Goal: Task Accomplishment & Management: Manage account settings

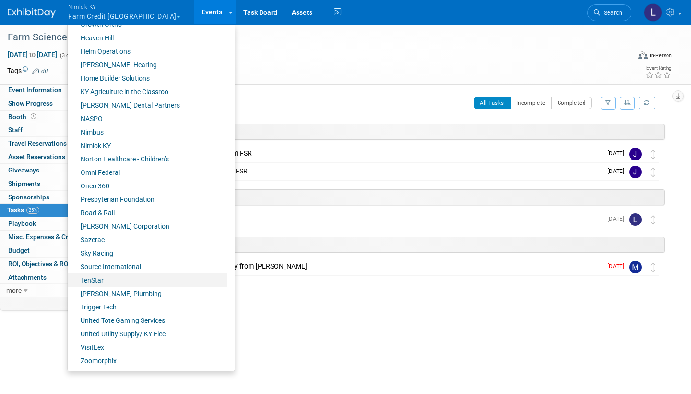
scroll to position [347, 0]
drag, startPoint x: 144, startPoint y: 278, endPoint x: 103, endPoint y: 348, distance: 81.1
click at [103, 348] on link "VisitLex" at bounding box center [148, 347] width 160 height 13
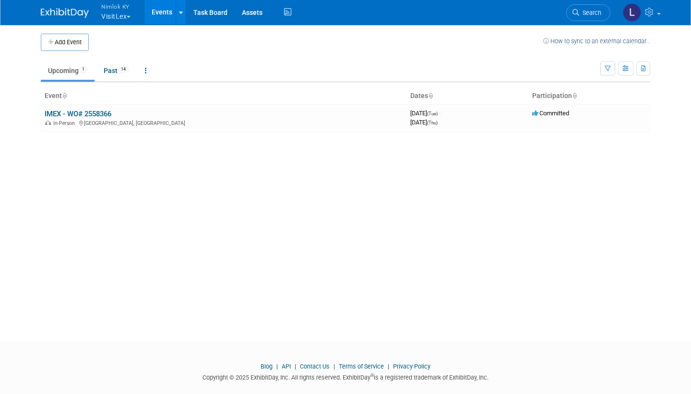
click at [115, 70] on link "Past 14" at bounding box center [116, 70] width 39 height 18
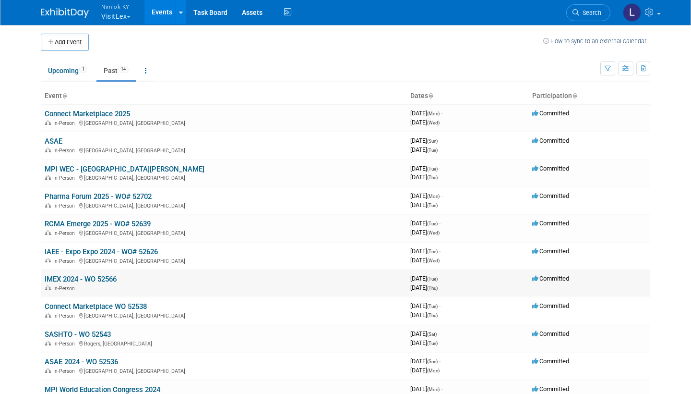
click at [82, 112] on link "Connect Marketplace 2025" at bounding box center [87, 113] width 85 height 9
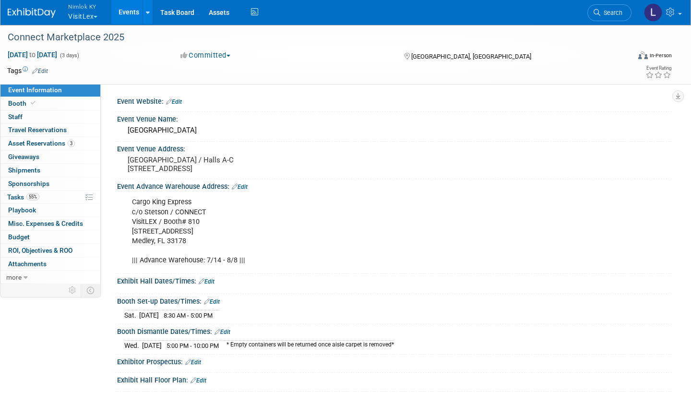
click at [53, 143] on span "Asset Reservations 3" at bounding box center [41, 143] width 67 height 8
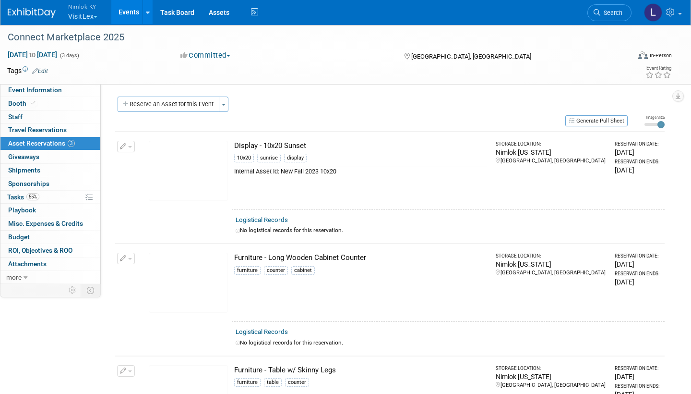
click at [266, 218] on link "Logistical Records" at bounding box center [262, 219] width 52 height 7
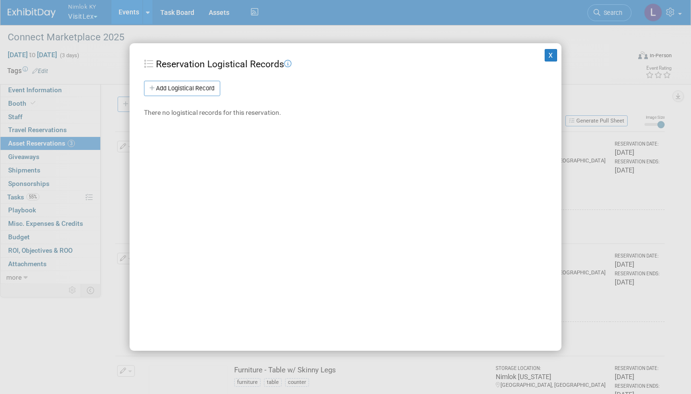
click at [196, 86] on link "Add Logistical Record" at bounding box center [182, 88] width 76 height 15
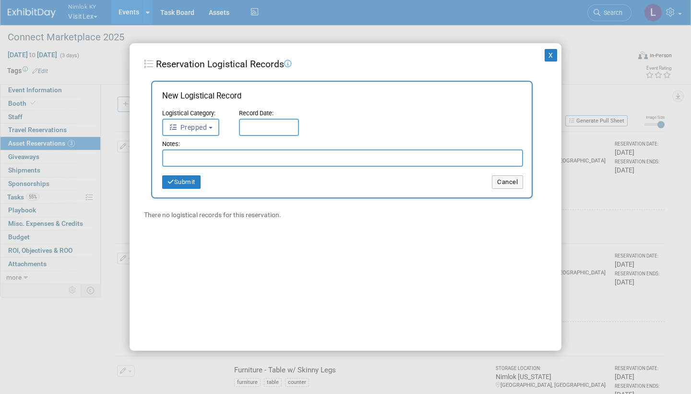
click at [204, 121] on button "Prepped" at bounding box center [190, 127] width 57 height 17
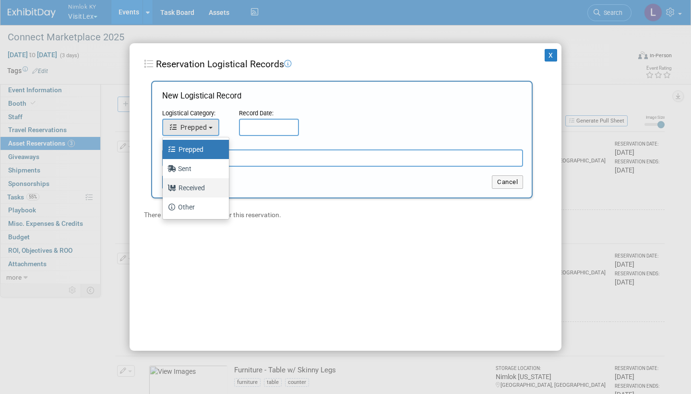
click at [194, 188] on label "Received" at bounding box center [194, 187] width 52 height 15
click at [164, 188] on input "Received" at bounding box center [161, 186] width 6 height 6
select select "3"
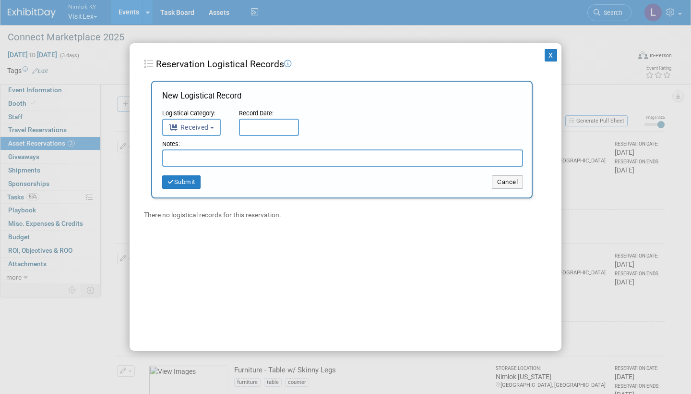
click at [262, 122] on input "text" at bounding box center [269, 127] width 60 height 17
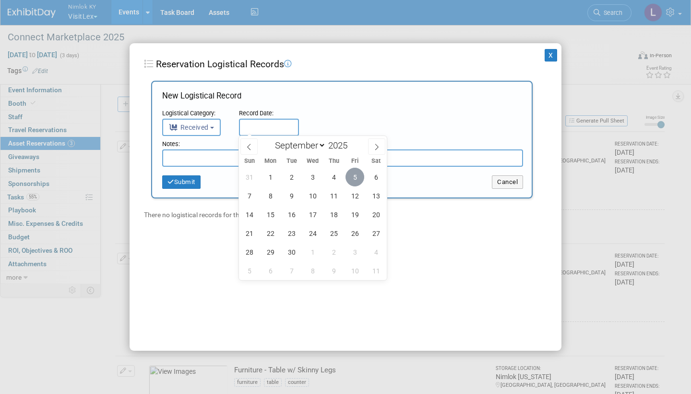
drag, startPoint x: 194, startPoint y: 188, endPoint x: 354, endPoint y: 173, distance: 160.6
click at [354, 173] on span "5" at bounding box center [355, 177] width 19 height 19
type input "Sep 5, 2025"
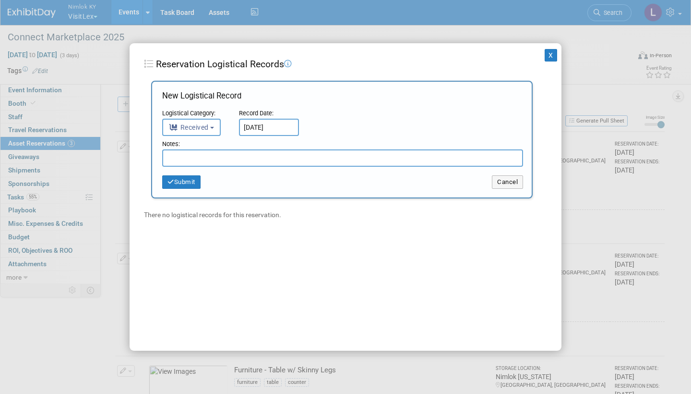
click at [182, 151] on input "text" at bounding box center [342, 157] width 361 height 17
type input "G"
type input "PVC Graphic has indentations, Countertop is scratched - colored in scratches"
click at [184, 178] on button "Submit" at bounding box center [181, 181] width 38 height 13
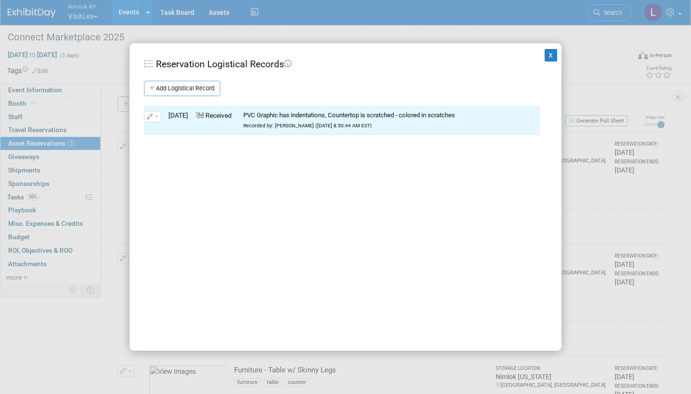
click at [552, 56] on button "X" at bounding box center [551, 55] width 12 height 12
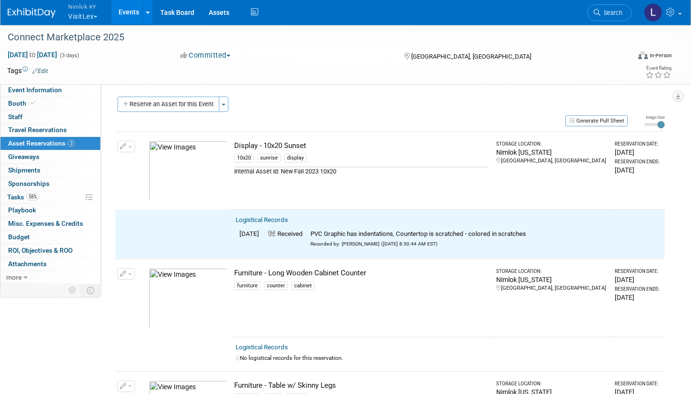
click at [128, 146] on span "button" at bounding box center [130, 147] width 4 height 2
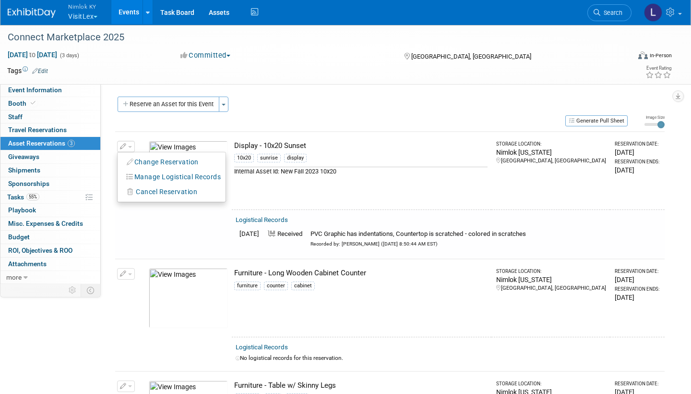
click at [162, 159] on button "Change Reservation" at bounding box center [162, 162] width 81 height 13
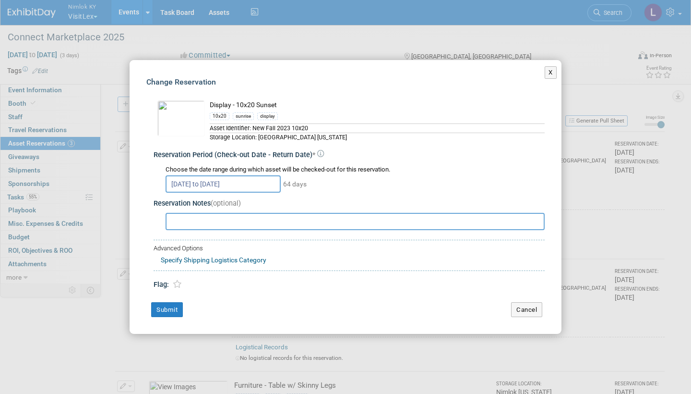
click at [260, 181] on input "Jul 9, 2025 to Sep 10, 2025" at bounding box center [223, 183] width 115 height 17
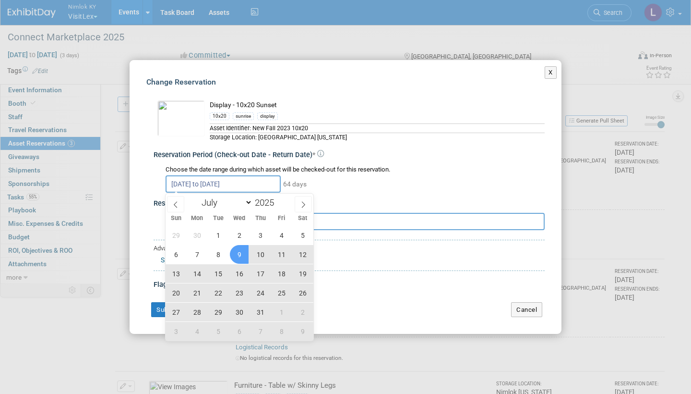
click at [241, 254] on span "9" at bounding box center [239, 254] width 19 height 19
type input "Jul 9, 2025"
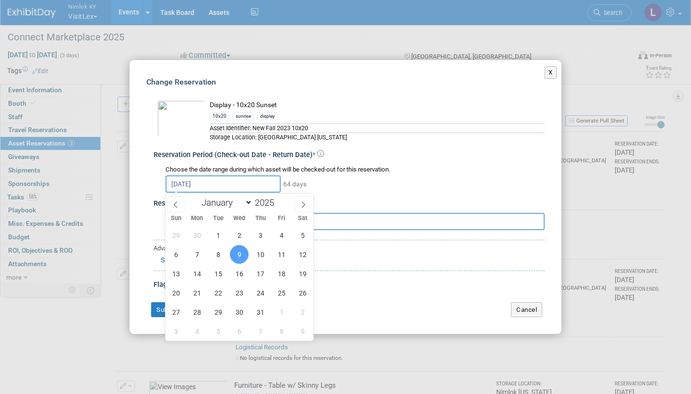
click at [302, 202] on icon at bounding box center [303, 204] width 3 height 6
select select "7"
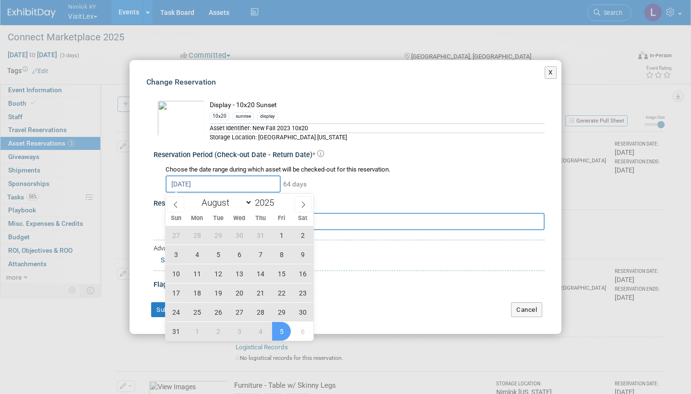
click at [281, 331] on span "5" at bounding box center [281, 331] width 19 height 19
type input "Jul 9, 2025 to Sep 5, 2025"
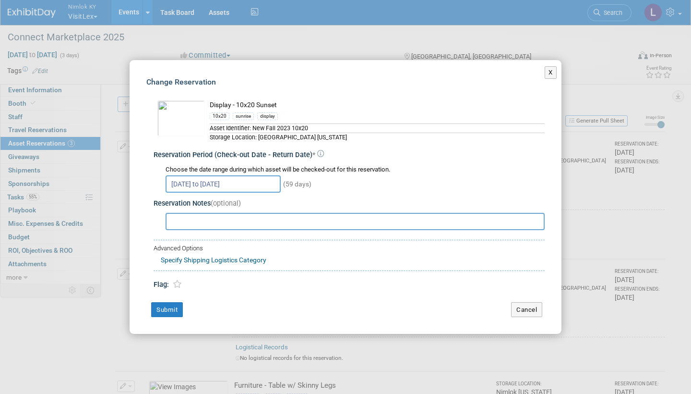
click at [170, 305] on button "Submit" at bounding box center [167, 309] width 32 height 15
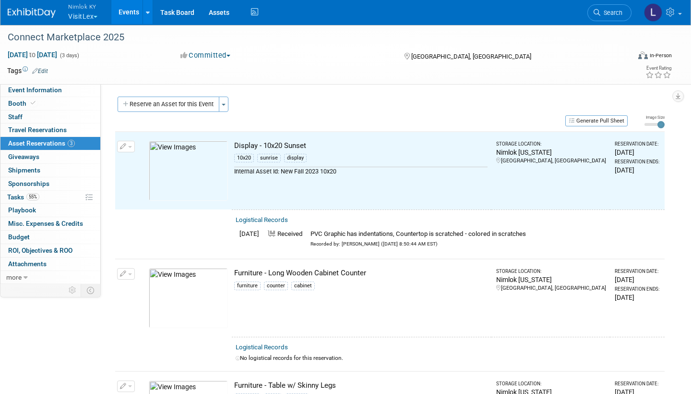
click at [275, 343] on link "Logistical Records" at bounding box center [262, 346] width 52 height 7
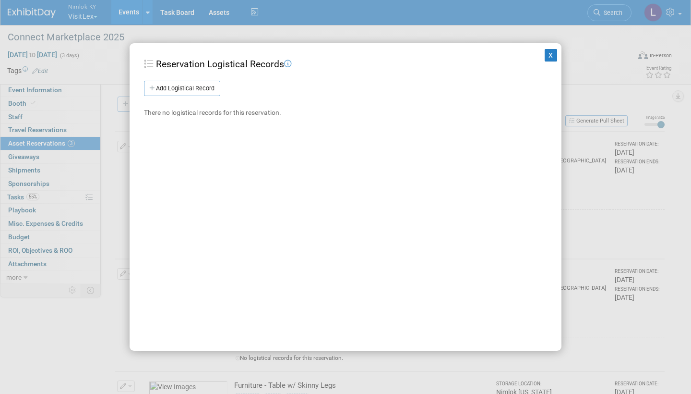
click at [205, 87] on link "Add Logistical Record" at bounding box center [182, 88] width 76 height 15
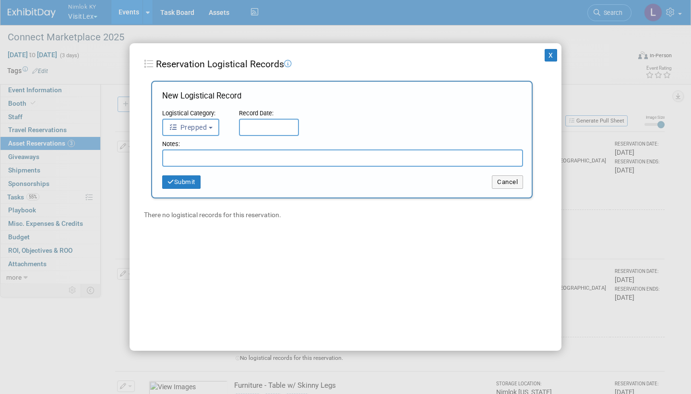
click at [214, 122] on button "Prepped" at bounding box center [190, 127] width 57 height 17
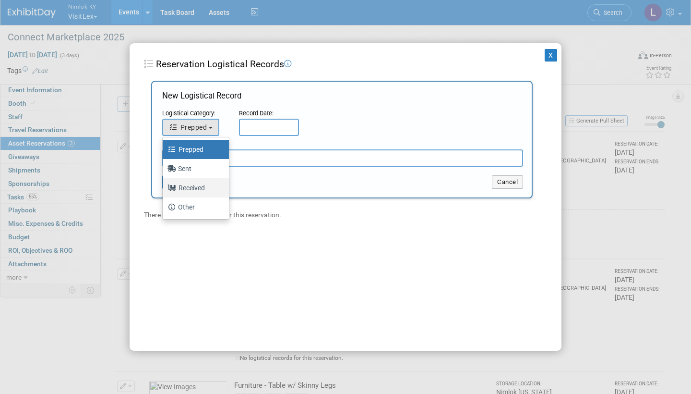
click at [194, 184] on label "Received" at bounding box center [194, 187] width 52 height 15
click at [164, 184] on input "Received" at bounding box center [161, 186] width 6 height 6
select select "3"
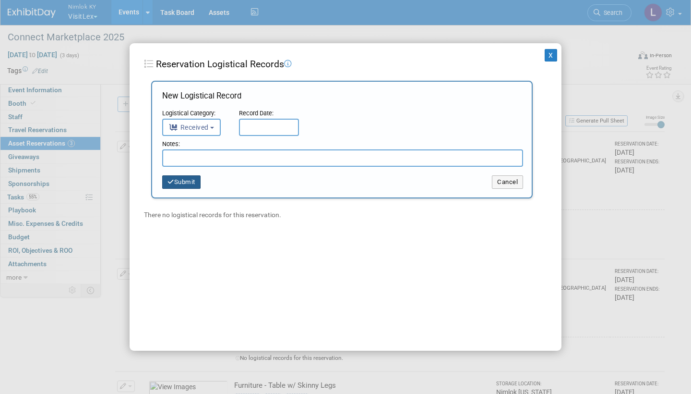
click at [274, 125] on input "text" at bounding box center [269, 127] width 60 height 17
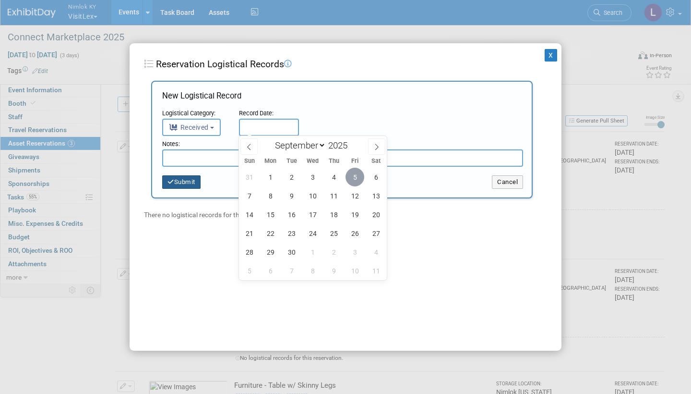
click at [356, 170] on span "5" at bounding box center [355, 177] width 19 height 19
type input "Sep 5, 2025"
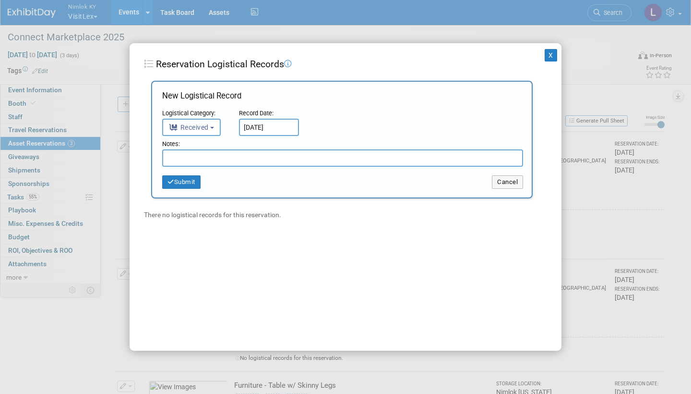
click at [218, 156] on input "text" at bounding box center [342, 157] width 361 height 17
type input "Received in good condition"
click at [190, 181] on button "Submit" at bounding box center [181, 181] width 38 height 13
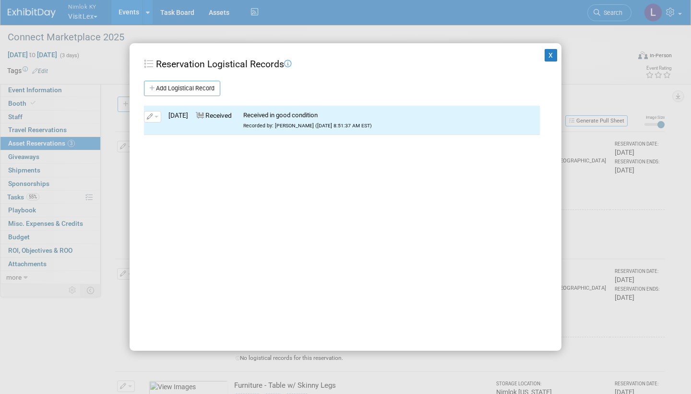
click at [550, 53] on button "X" at bounding box center [551, 55] width 12 height 12
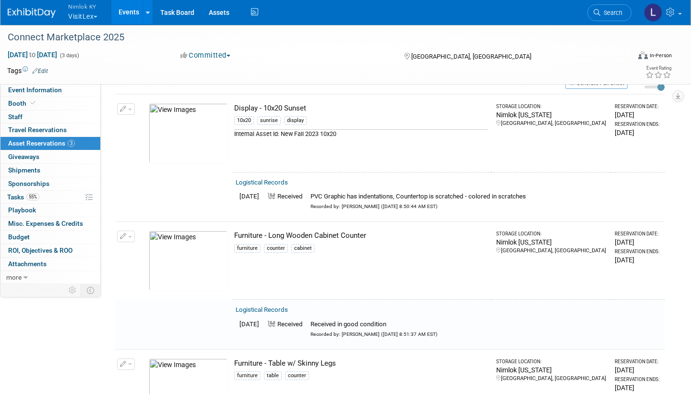
scroll to position [44, 0]
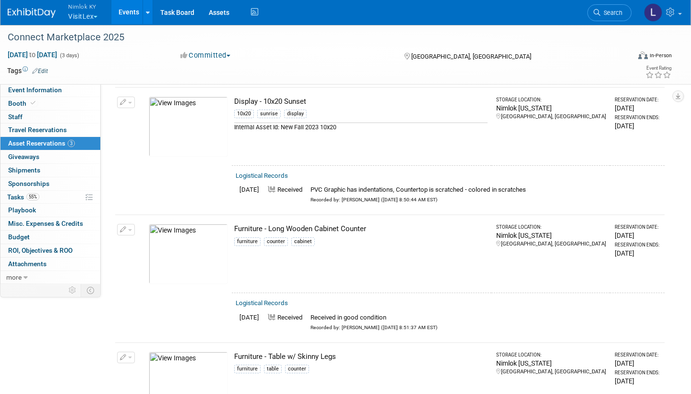
click at [128, 225] on button "button" at bounding box center [126, 230] width 18 height 12
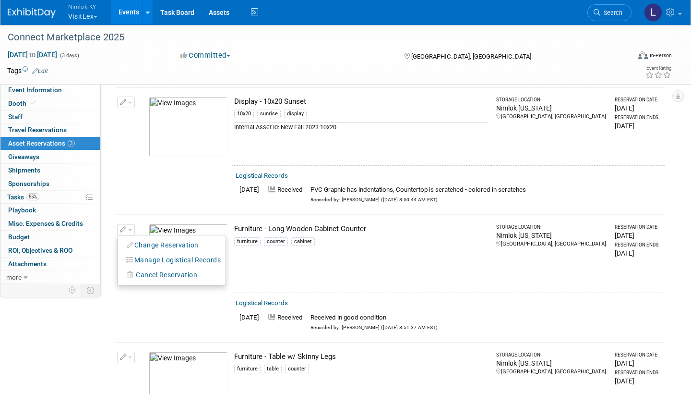
click at [158, 242] on button "Change Reservation" at bounding box center [162, 245] width 81 height 13
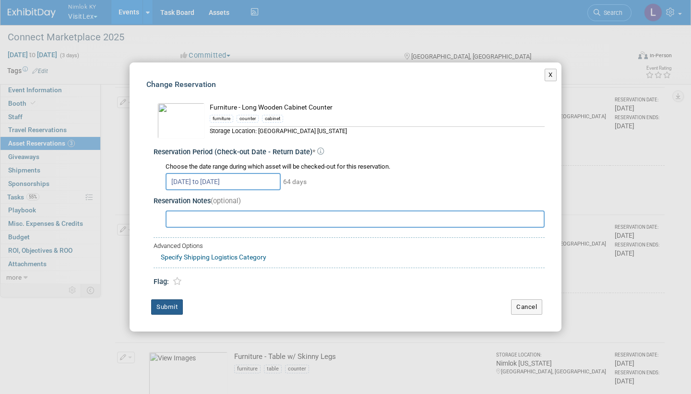
drag, startPoint x: 158, startPoint y: 242, endPoint x: 172, endPoint y: 306, distance: 65.7
click at [172, 306] on button "Submit" at bounding box center [167, 306] width 32 height 15
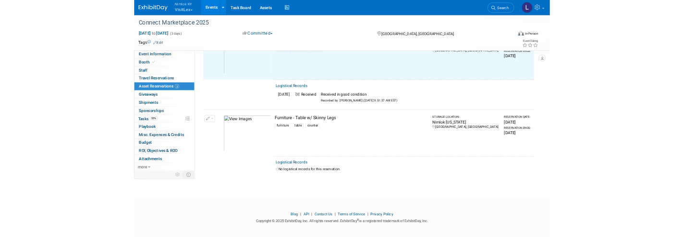
scroll to position [204, 0]
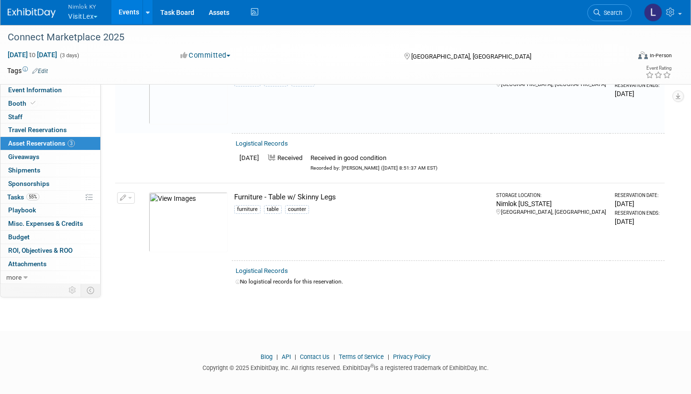
click at [276, 267] on link "Logistical Records" at bounding box center [262, 270] width 52 height 7
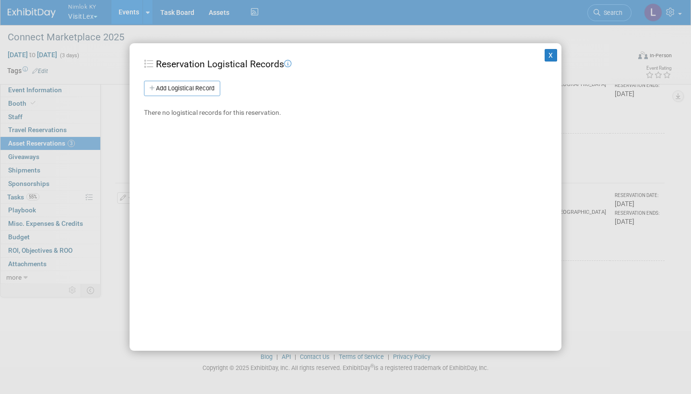
click at [206, 83] on link "Add Logistical Record" at bounding box center [182, 88] width 76 height 15
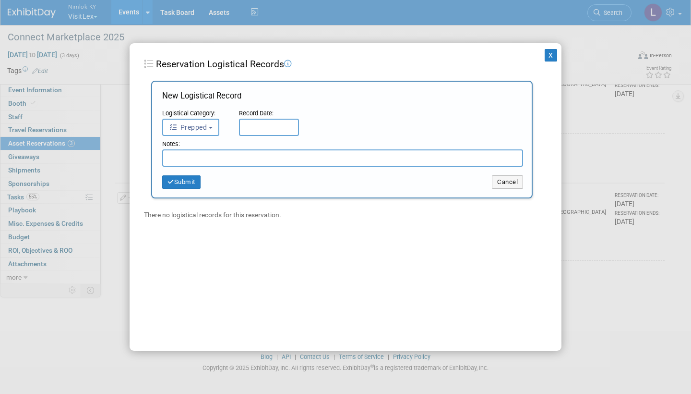
click at [211, 123] on button "Prepped" at bounding box center [190, 127] width 57 height 17
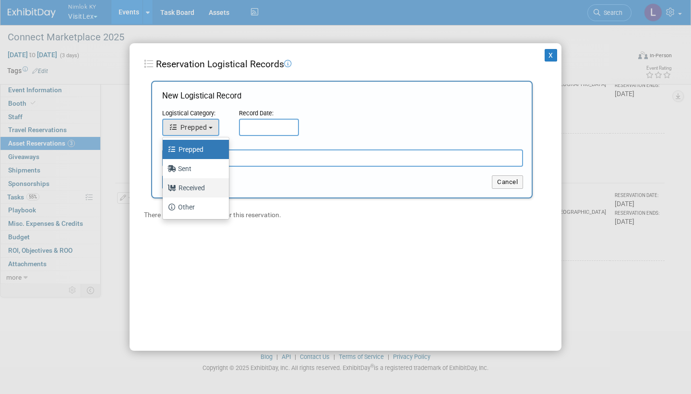
click at [203, 182] on label "Received" at bounding box center [194, 187] width 52 height 15
click at [164, 183] on input "Received" at bounding box center [161, 186] width 6 height 6
select select "3"
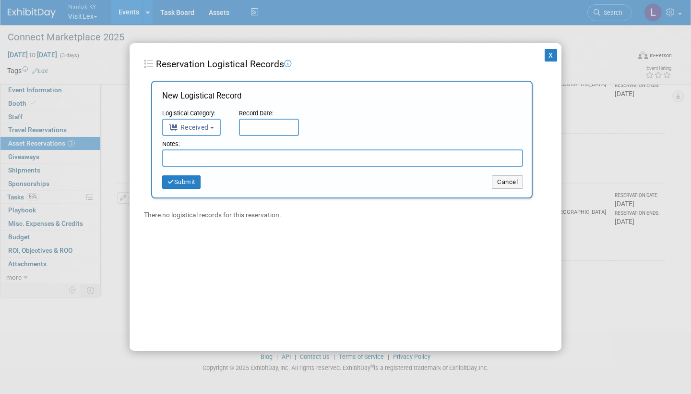
click at [266, 127] on input "text" at bounding box center [269, 127] width 60 height 17
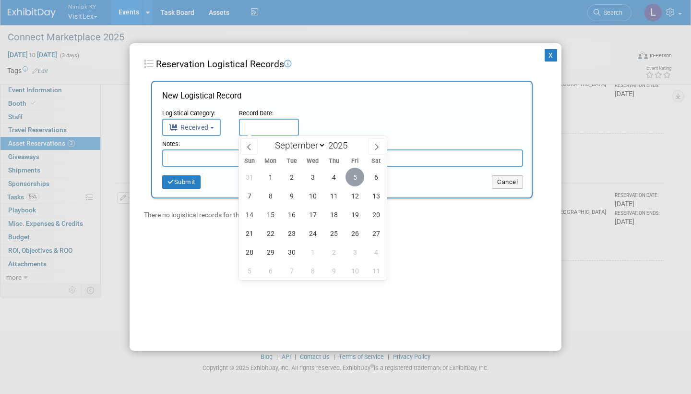
click at [355, 174] on span "5" at bounding box center [355, 177] width 19 height 19
type input "Sep 5, 2025"
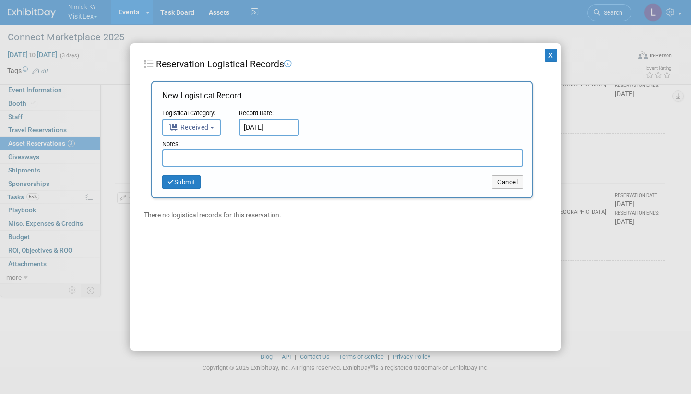
click at [207, 154] on input "text" at bounding box center [342, 157] width 361 height 17
type input "Received in good condition"
click at [191, 180] on button "Submit" at bounding box center [181, 181] width 38 height 13
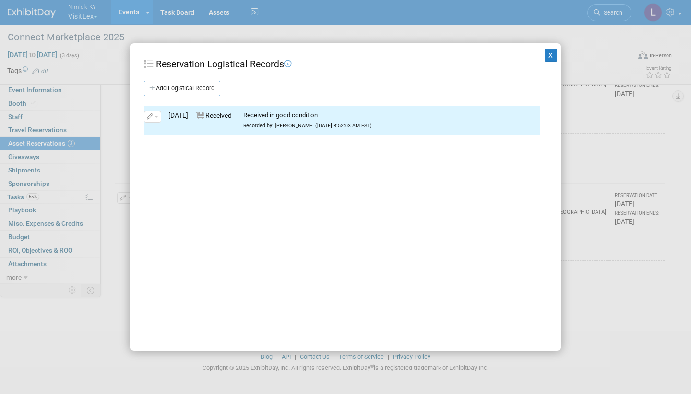
click at [550, 54] on button "X" at bounding box center [551, 55] width 12 height 12
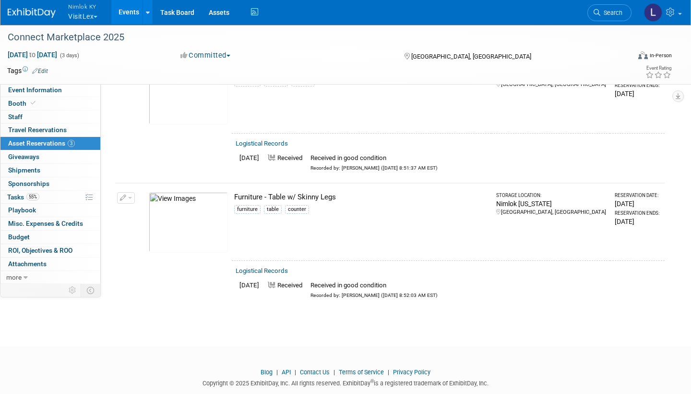
click at [129, 193] on button "button" at bounding box center [126, 198] width 18 height 12
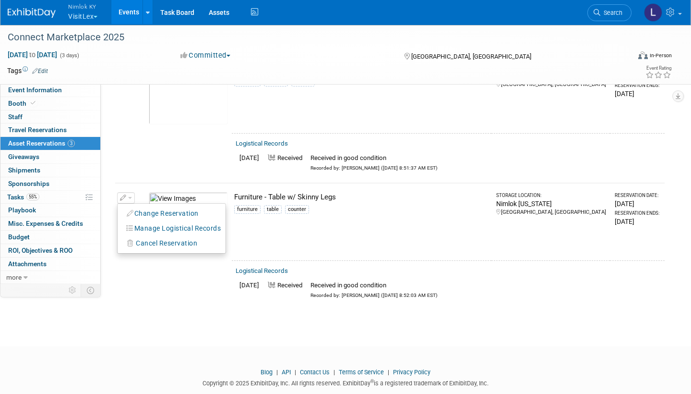
click at [151, 207] on button "Change Reservation" at bounding box center [162, 213] width 81 height 13
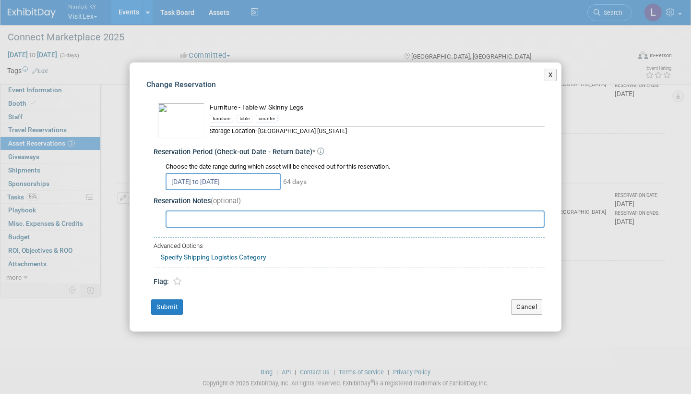
click at [166, 302] on button "Submit" at bounding box center [167, 306] width 32 height 15
